Goal: Task Accomplishment & Management: Use online tool/utility

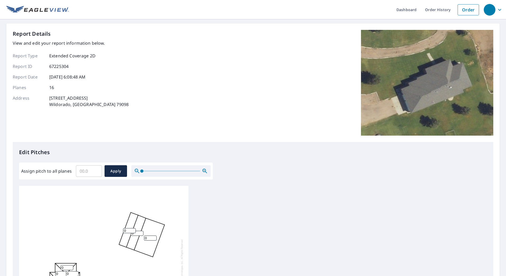
click at [80, 172] on input "Assign pitch to all planes" at bounding box center [89, 171] width 26 height 15
type input "6"
click at [114, 173] on span "Apply" at bounding box center [116, 171] width 14 height 7
type input "6"
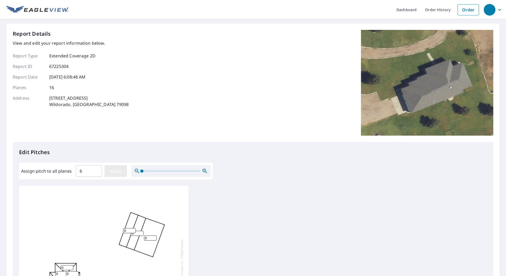
type input "6"
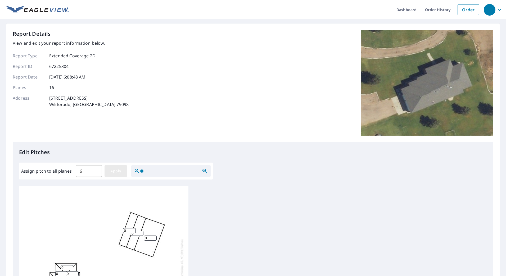
type input "6"
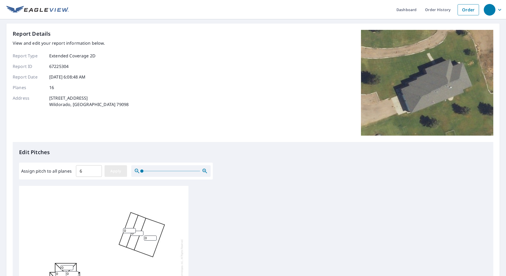
type input "6"
click at [127, 232] on input "6" at bounding box center [129, 230] width 13 height 5
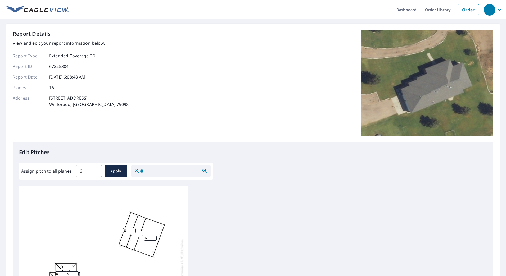
drag, startPoint x: 150, startPoint y: 238, endPoint x: 144, endPoint y: 240, distance: 6.3
click at [144, 240] on input "6" at bounding box center [150, 238] width 13 height 5
click at [149, 236] on input "6" at bounding box center [150, 238] width 13 height 5
drag, startPoint x: 150, startPoint y: 239, endPoint x: 143, endPoint y: 239, distance: 6.4
click at [143, 239] on div "6 6 6 6 6 6 6 6 6 6 6 6 6 6 6 6" at bounding box center [103, 269] width 169 height 166
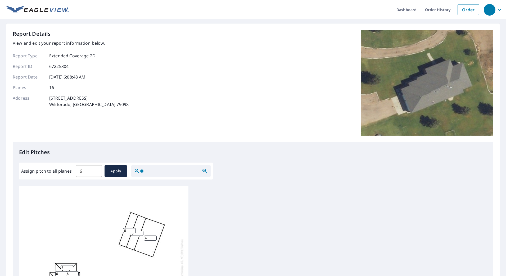
type input "4"
click at [135, 235] on input "6" at bounding box center [137, 233] width 13 height 5
drag, startPoint x: 135, startPoint y: 235, endPoint x: 128, endPoint y: 235, distance: 6.4
click at [128, 235] on div "4 6 6 6 6 6 6 6 6 6 6 6 6 6 6 6" at bounding box center [103, 269] width 169 height 166
type input "4"
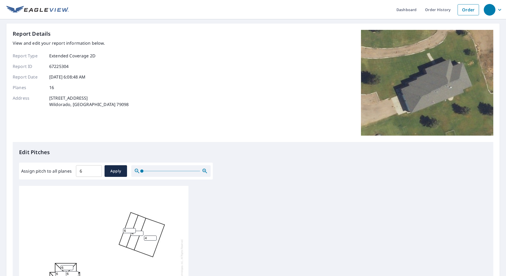
drag, startPoint x: 128, startPoint y: 230, endPoint x: 124, endPoint y: 231, distance: 4.3
click at [124, 231] on input "6" at bounding box center [129, 230] width 13 height 5
type input "2"
click at [96, 221] on div "4 6 4 2 6 6 6 6 6 6 6 6 6 6 6 6" at bounding box center [103, 269] width 169 height 166
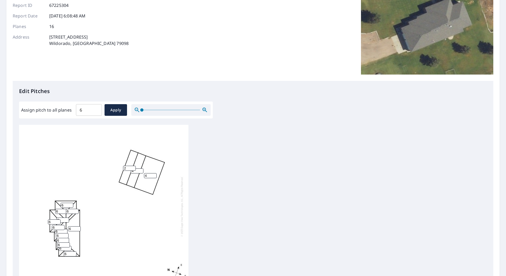
scroll to position [63, 0]
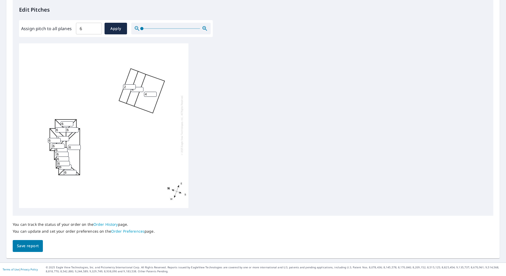
drag, startPoint x: 24, startPoint y: 247, endPoint x: 29, endPoint y: 249, distance: 4.6
click at [25, 247] on span "Save report" at bounding box center [28, 246] width 22 height 7
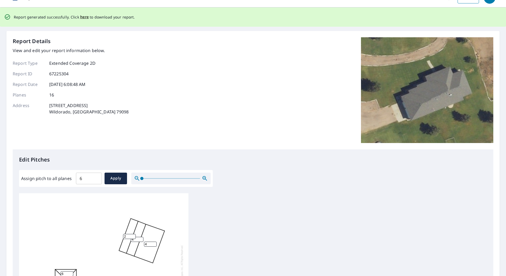
scroll to position [0, 0]
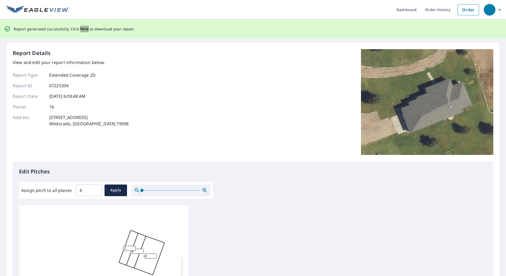
click at [82, 27] on span "here" at bounding box center [84, 29] width 9 height 7
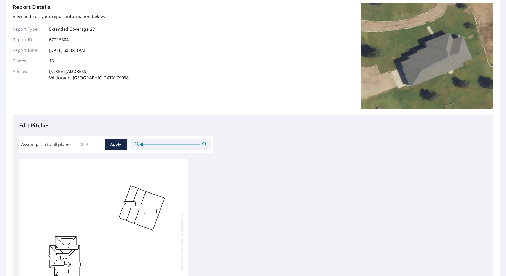
scroll to position [106, 0]
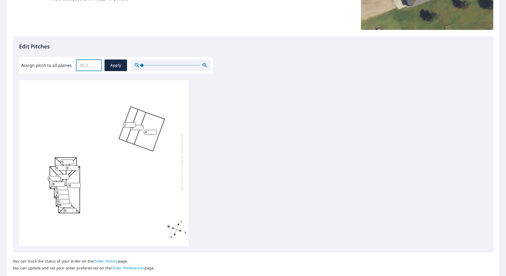
click at [89, 65] on input "Assign pitch to all planes" at bounding box center [89, 65] width 26 height 15
type input "6.5"
click at [121, 65] on span "Apply" at bounding box center [116, 65] width 14 height 7
type input "6.5"
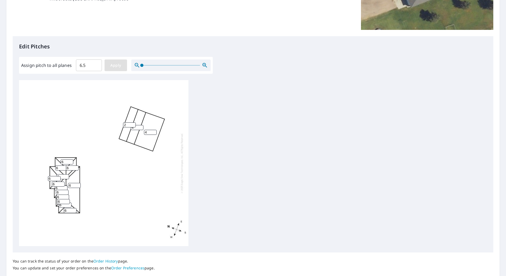
type input "6.5"
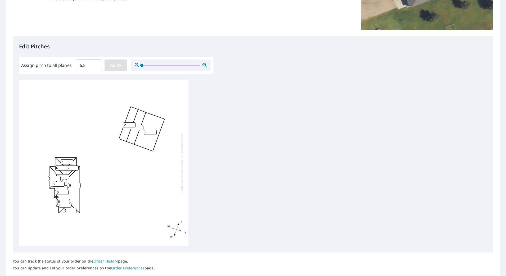
type input "6.5"
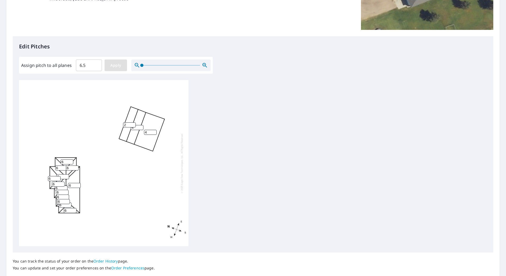
type input "6.5"
click at [130, 126] on input "6.5" at bounding box center [129, 124] width 13 height 5
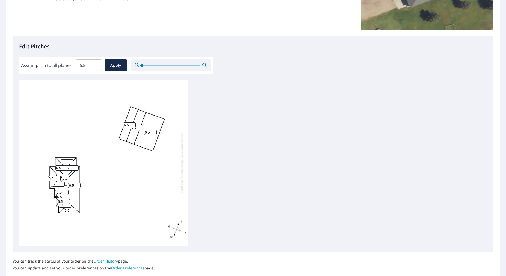
drag, startPoint x: 130, startPoint y: 126, endPoint x: 121, endPoint y: 126, distance: 9.3
click at [121, 126] on div "6.5 6.5 6.5 6.5 6.5 6.5 6.5 6.5 6.5 6.5 6.5 6.5 6.5 6.5 6.5 6.5" at bounding box center [103, 163] width 169 height 166
type input "2"
click at [137, 127] on input "6.5" at bounding box center [137, 127] width 13 height 5
drag, startPoint x: 137, startPoint y: 127, endPoint x: 128, endPoint y: 128, distance: 9.2
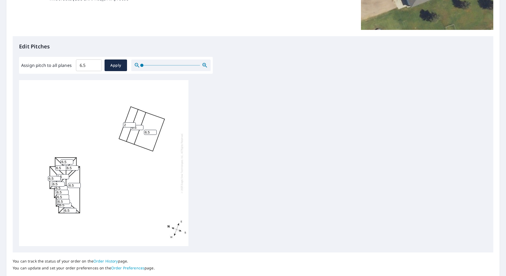
click at [128, 128] on div "6.5 6.5 6.5 2 6.5 6.5 6.5 6.5 6.5 6.5 6.5 6.5 6.5 6.5 6.5 6.5" at bounding box center [103, 163] width 169 height 166
type input "4"
drag, startPoint x: 150, startPoint y: 132, endPoint x: 144, endPoint y: 133, distance: 6.1
click at [144, 133] on input "6.5" at bounding box center [150, 132] width 13 height 5
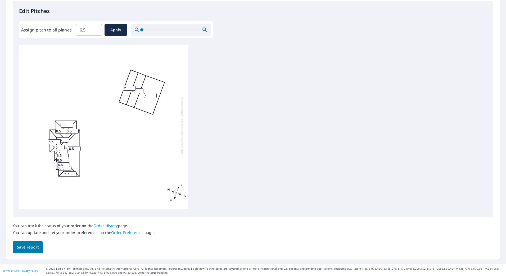
scroll to position [143, 0]
type input "4"
drag, startPoint x: 34, startPoint y: 244, endPoint x: 40, endPoint y: 252, distance: 9.8
click at [34, 245] on span "Save report" at bounding box center [28, 246] width 22 height 7
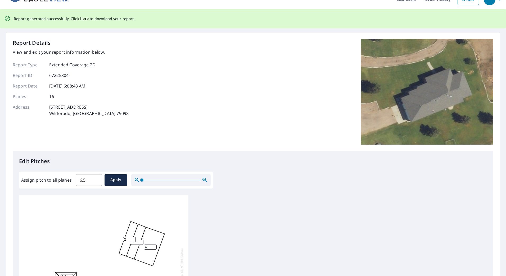
scroll to position [0, 0]
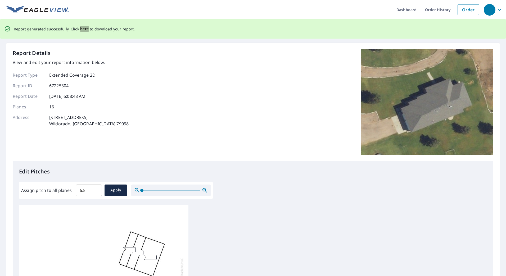
click at [84, 28] on span "here" at bounding box center [84, 29] width 9 height 7
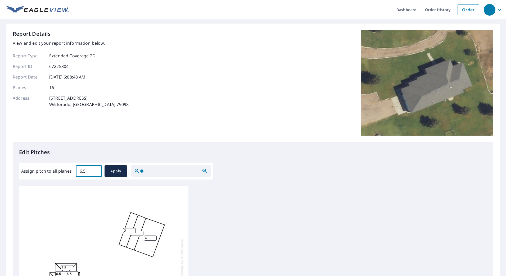
drag, startPoint x: 88, startPoint y: 171, endPoint x: 79, endPoint y: 171, distance: 8.7
click at [79, 171] on input "6.5" at bounding box center [89, 171] width 26 height 15
type input "7"
click at [113, 171] on span "Apply" at bounding box center [116, 171] width 14 height 7
type input "7"
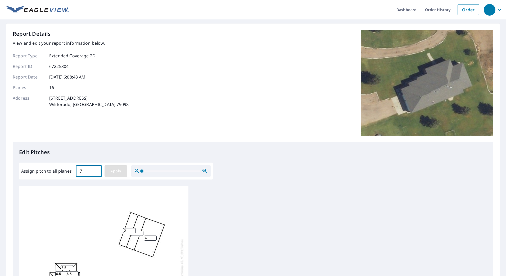
type input "7"
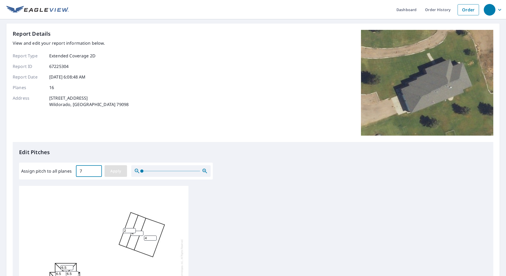
type input "7"
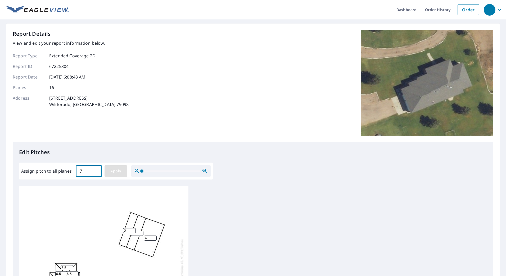
type input "7"
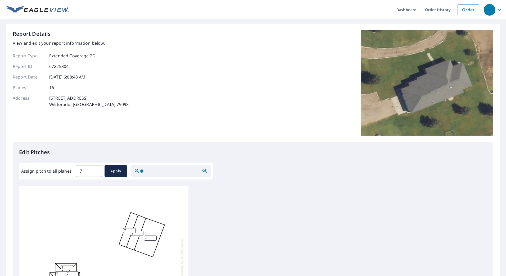
drag, startPoint x: 129, startPoint y: 232, endPoint x: 122, endPoint y: 232, distance: 7.4
click at [122, 232] on div "7 7 7 7 7 7 7 7 7 7 7 7 7 7 7 7" at bounding box center [103, 269] width 169 height 166
type input "2"
drag, startPoint x: 137, startPoint y: 233, endPoint x: 130, endPoint y: 234, distance: 7.7
click at [130, 234] on div "7 7 7 2 7 7 7 7 7 7 7 7 7 7 7 7" at bounding box center [103, 269] width 169 height 166
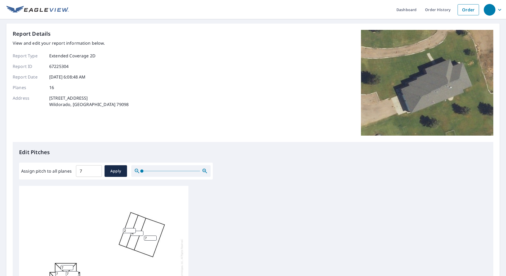
type input "4"
drag, startPoint x: 149, startPoint y: 238, endPoint x: 141, endPoint y: 238, distance: 7.7
click at [141, 238] on div "7 7 4 2 7 7 7 7 7 7 7 7 7 7 7 7" at bounding box center [103, 269] width 169 height 166
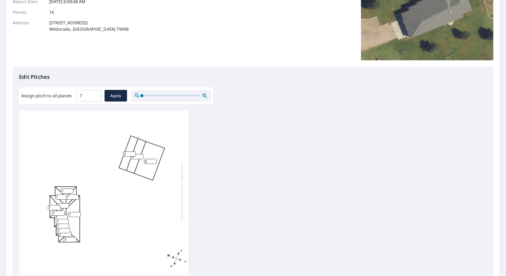
scroll to position [132, 0]
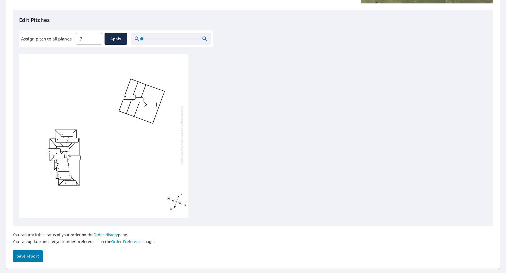
type input "0"
click at [30, 257] on span "Save report" at bounding box center [28, 256] width 22 height 7
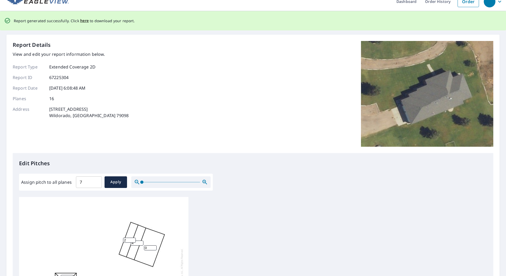
scroll to position [0, 0]
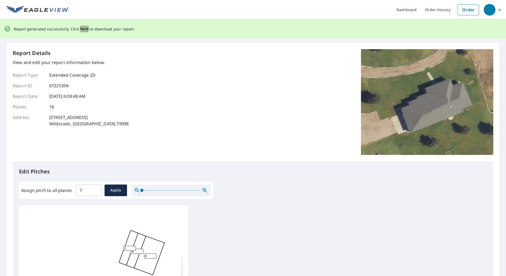
click at [80, 29] on span "here" at bounding box center [84, 29] width 9 height 7
